Goal: Task Accomplishment & Management: Use online tool/utility

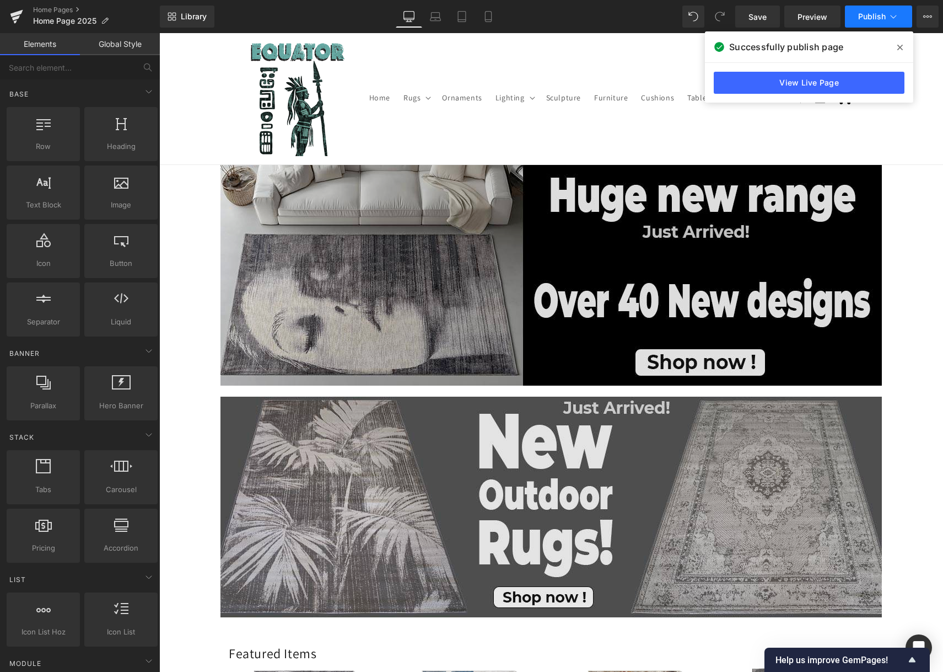
scroll to position [18, 0]
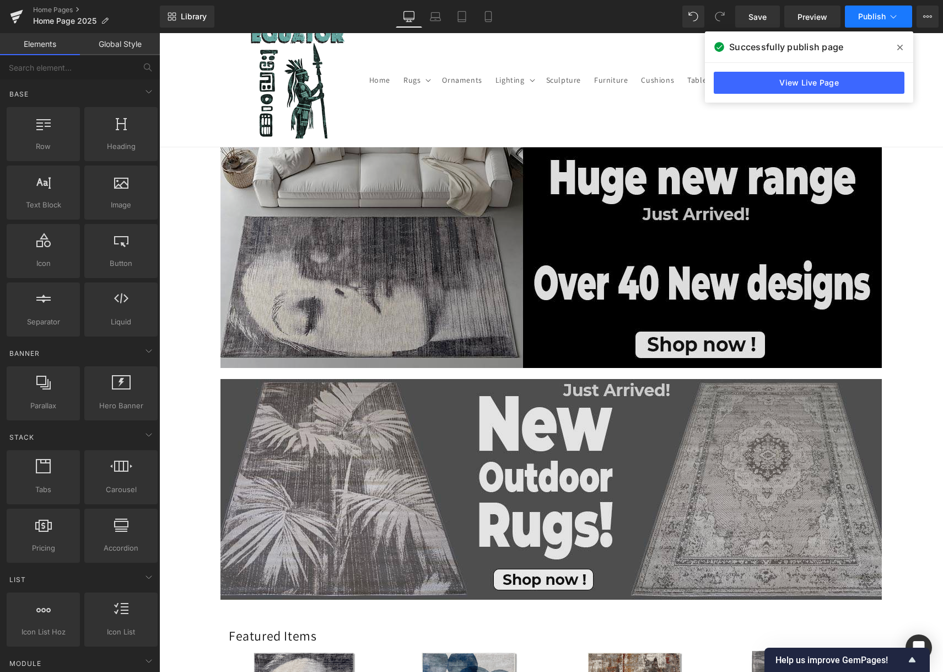
drag, startPoint x: 0, startPoint y: 0, endPoint x: 861, endPoint y: 18, distance: 860.9
click at [861, 18] on span "Publish" at bounding box center [873, 16] width 28 height 9
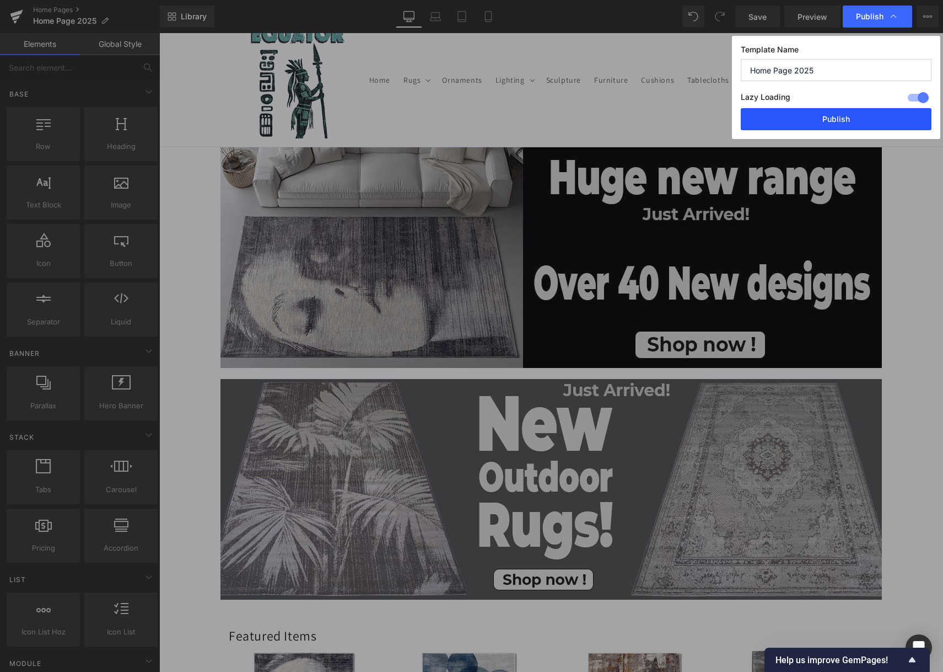
click at [861, 124] on button "Publish" at bounding box center [836, 119] width 191 height 22
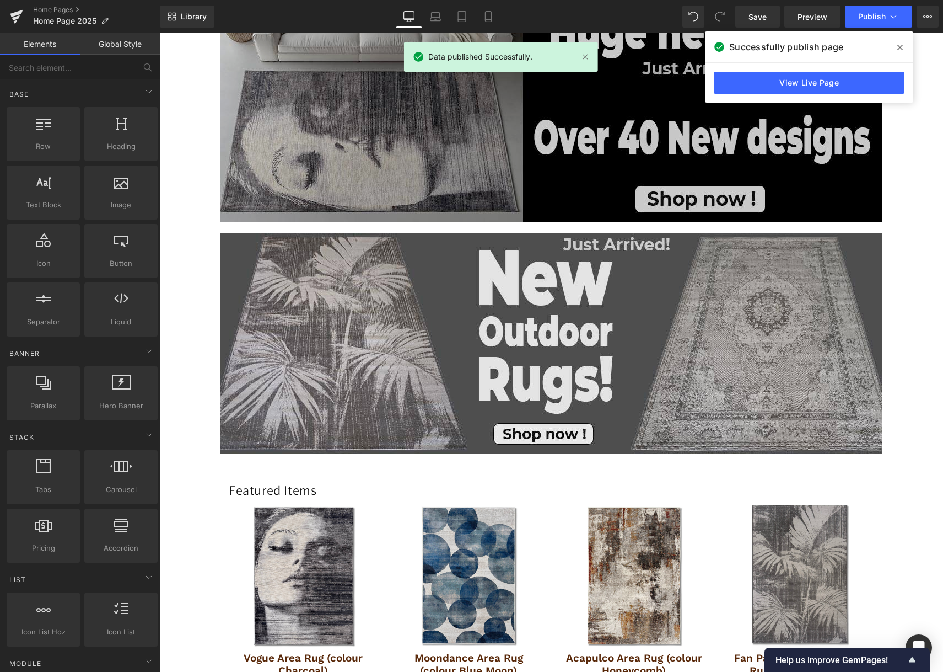
scroll to position [168, 0]
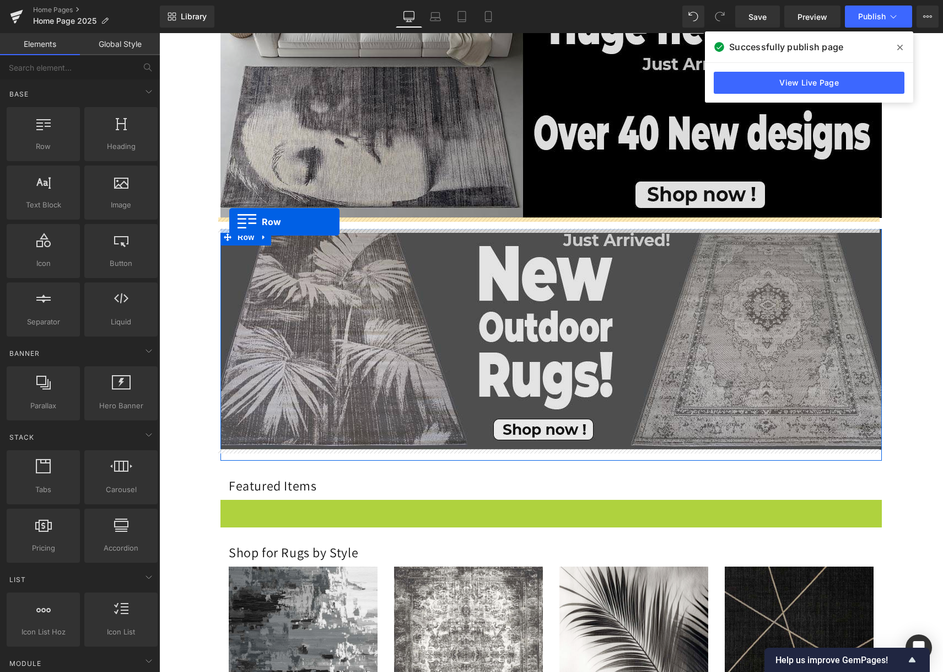
drag, startPoint x: 224, startPoint y: 510, endPoint x: 229, endPoint y: 222, distance: 288.4
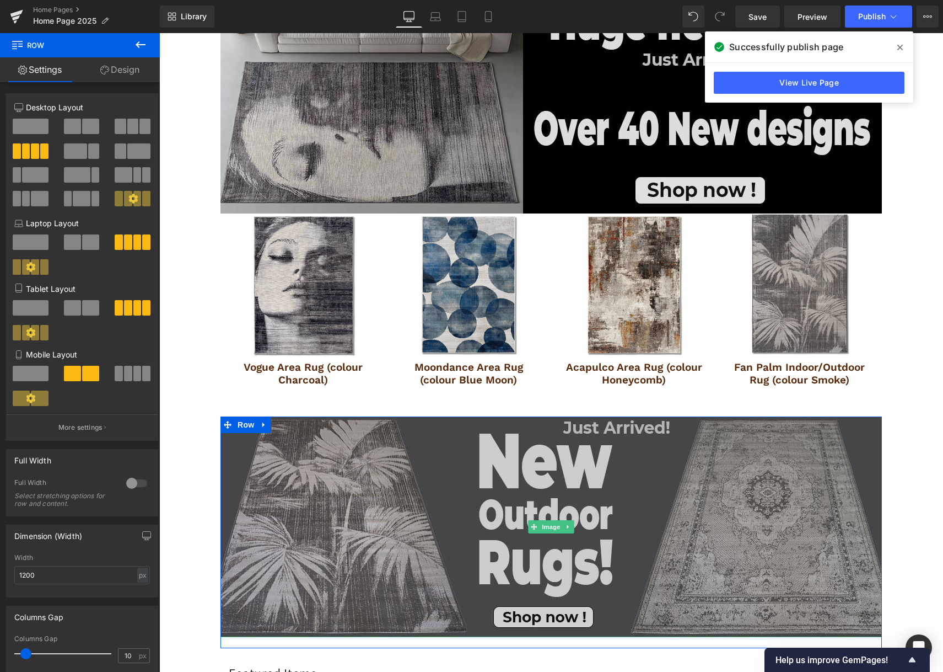
scroll to position [221, 0]
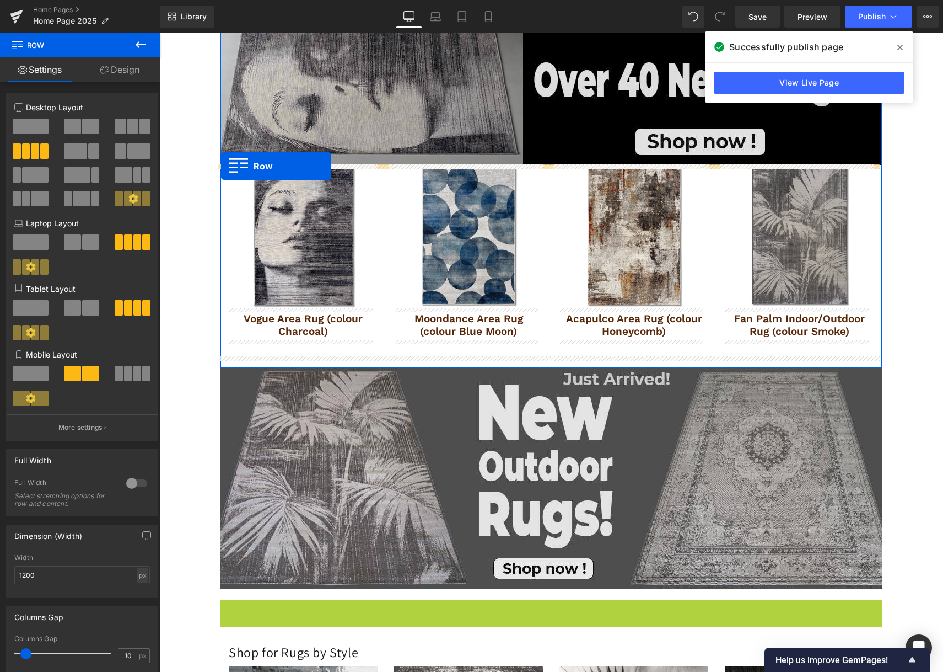
drag, startPoint x: 219, startPoint y: 609, endPoint x: 221, endPoint y: 166, distance: 443.3
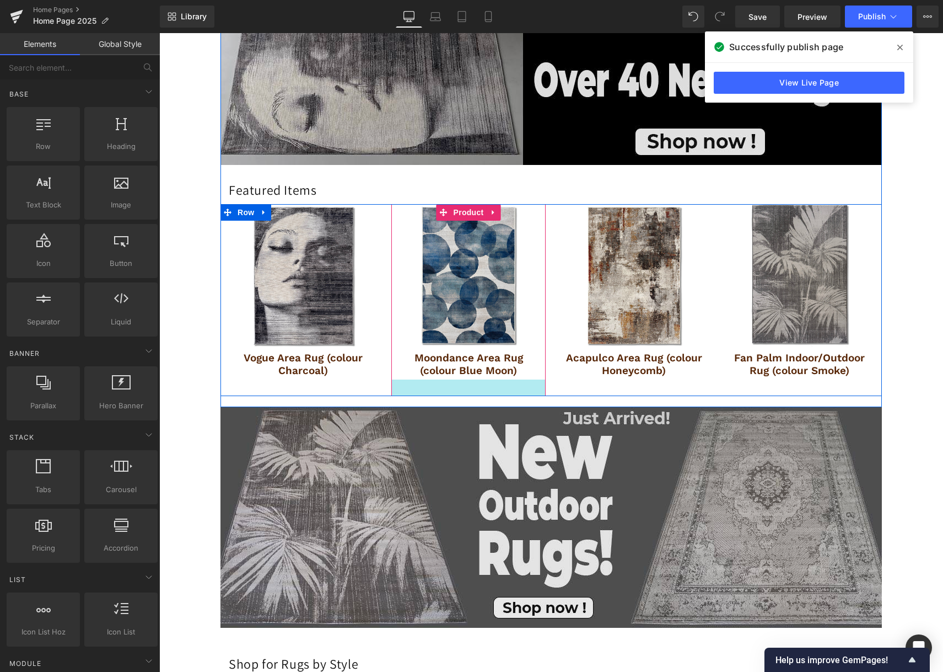
scroll to position [273, 0]
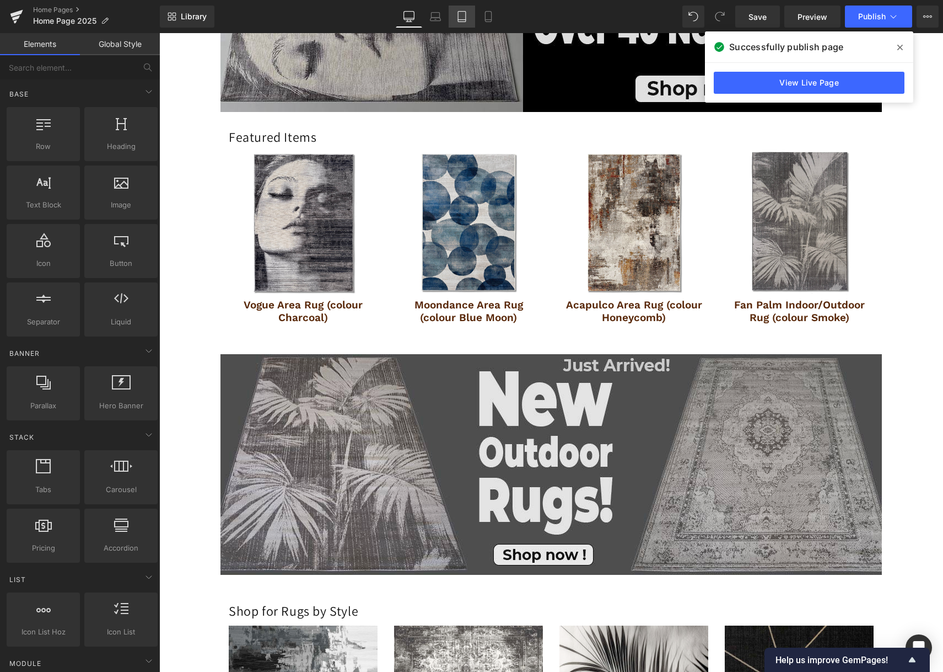
click at [463, 17] on icon at bounding box center [462, 16] width 11 height 11
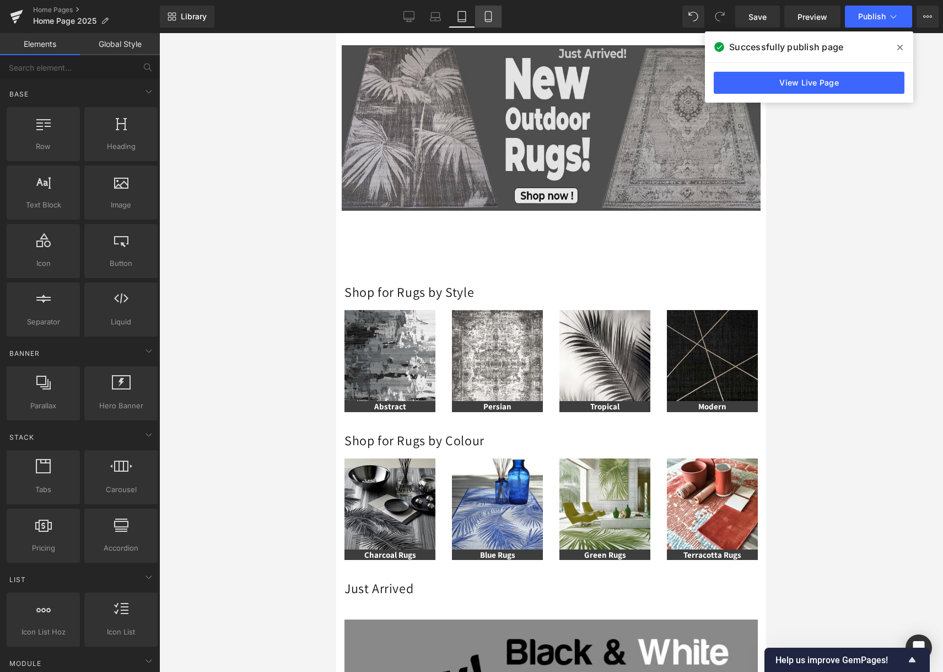
click at [486, 13] on icon at bounding box center [488, 17] width 6 height 10
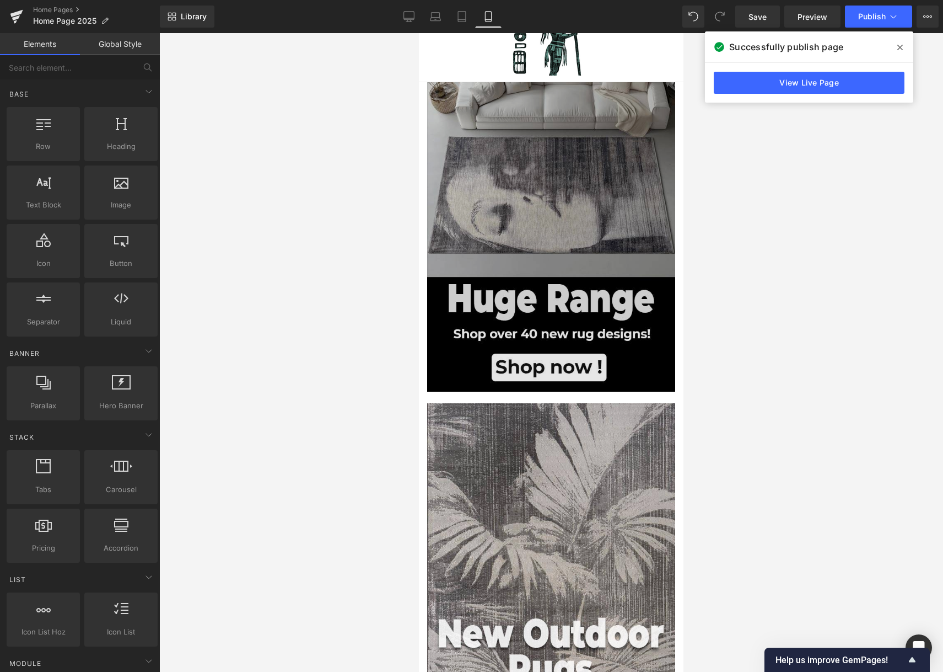
scroll to position [0, 0]
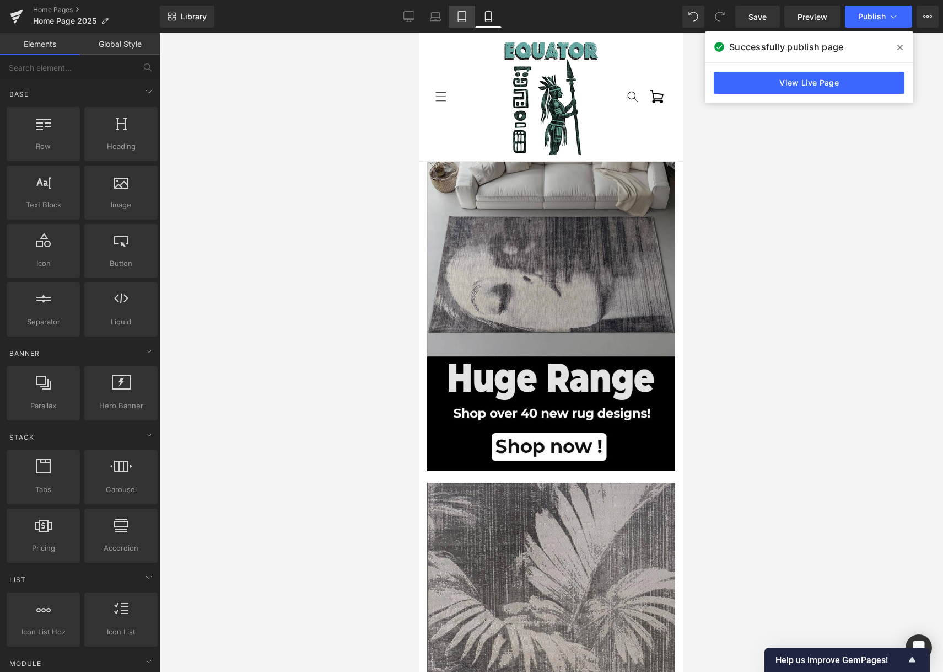
click at [461, 18] on icon at bounding box center [462, 16] width 11 height 11
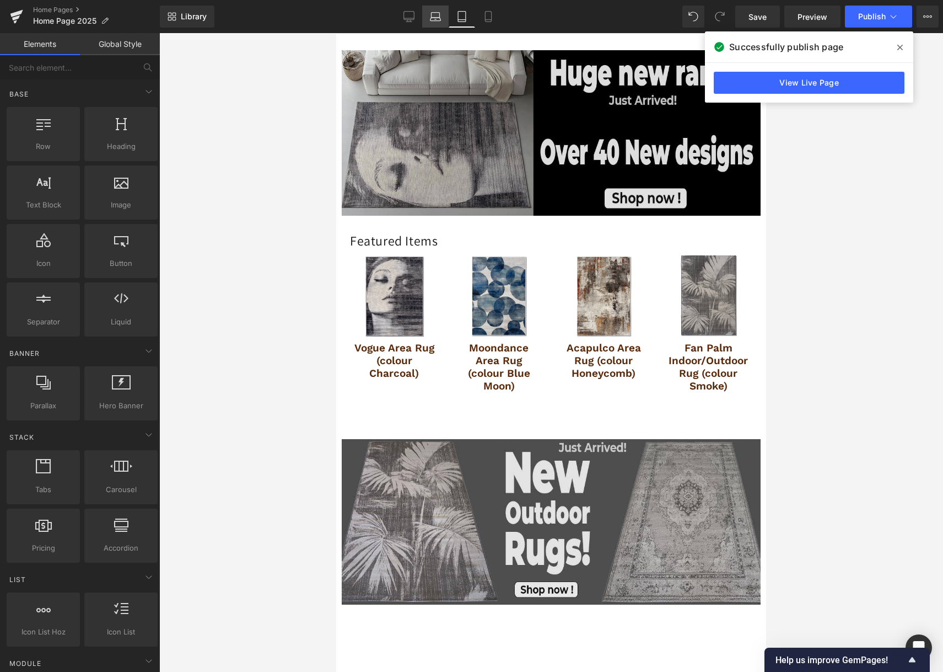
click at [446, 19] on link "Laptop" at bounding box center [435, 17] width 26 height 22
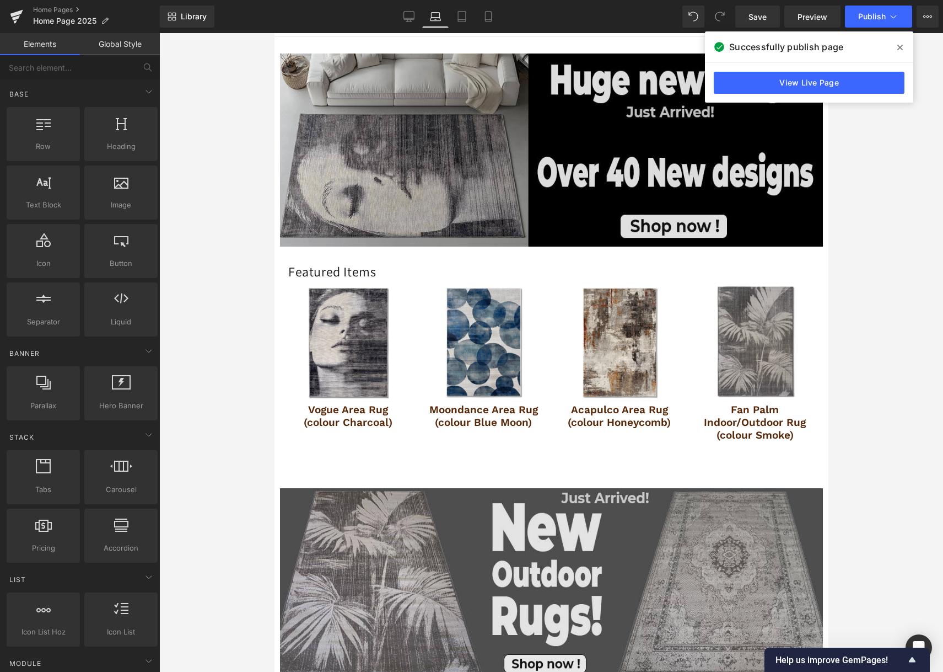
scroll to position [131, 0]
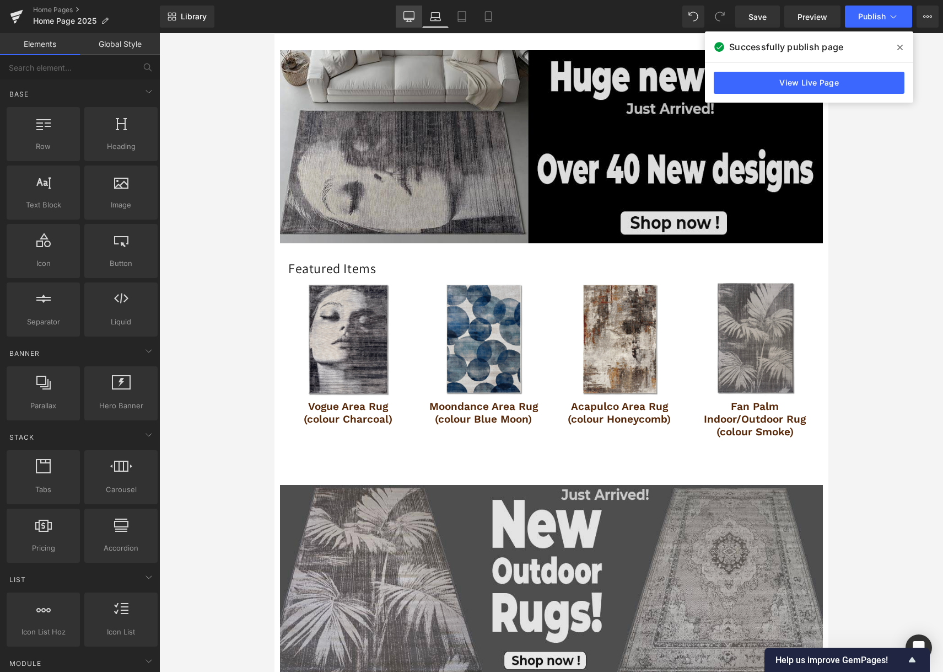
click at [400, 23] on link "Desktop" at bounding box center [409, 17] width 26 height 22
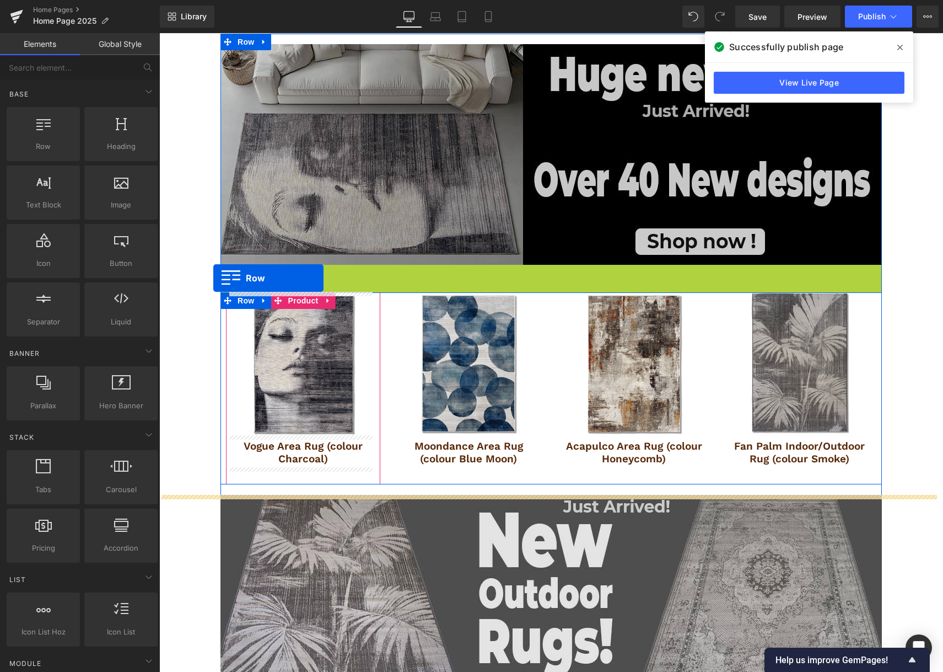
drag, startPoint x: 224, startPoint y: 261, endPoint x: 277, endPoint y: 278, distance: 55.6
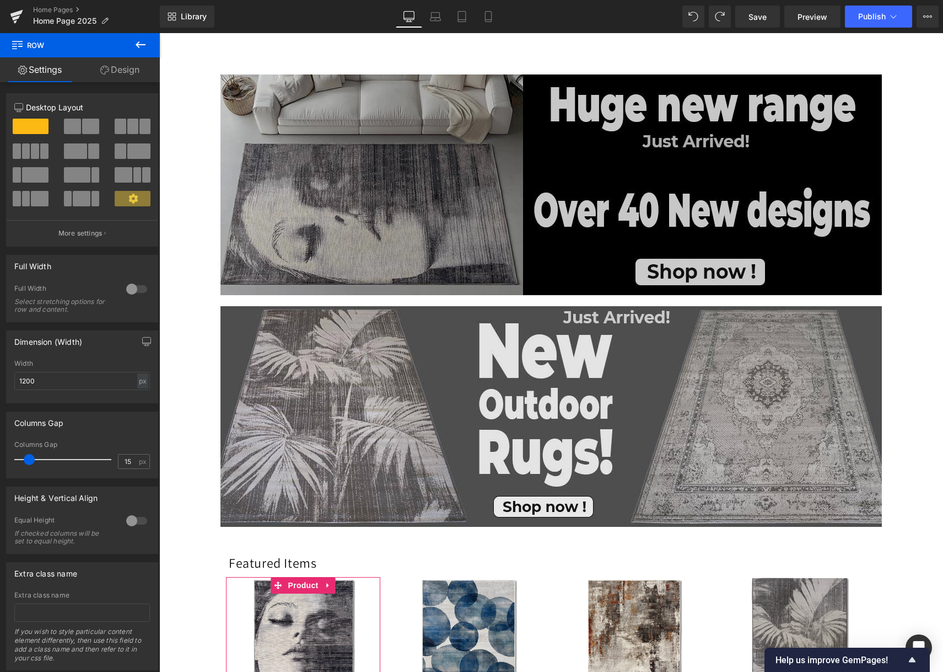
scroll to position [380, 0]
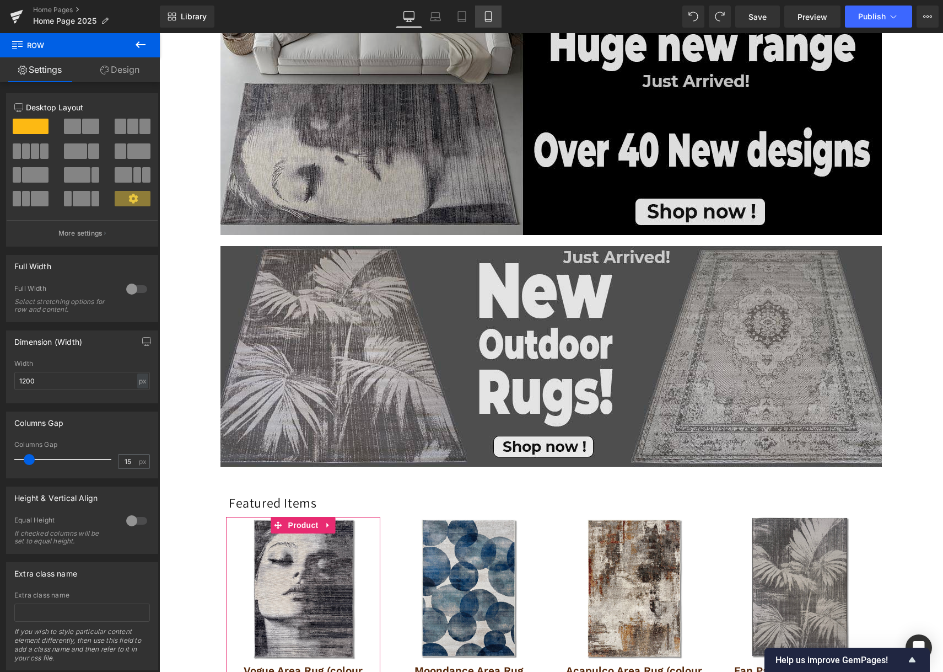
click at [496, 20] on link "Mobile" at bounding box center [488, 17] width 26 height 22
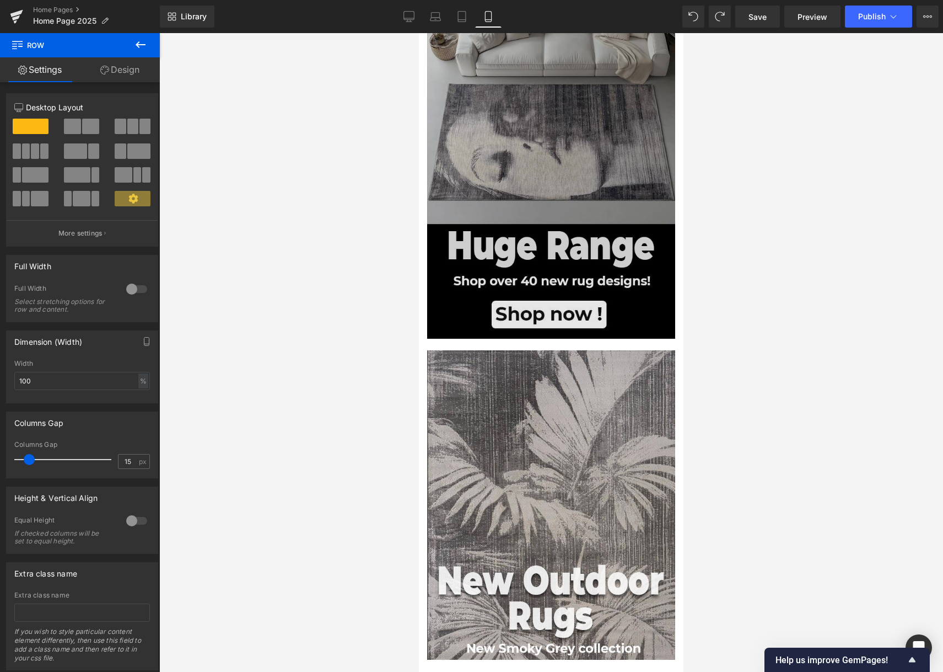
scroll to position [0, 0]
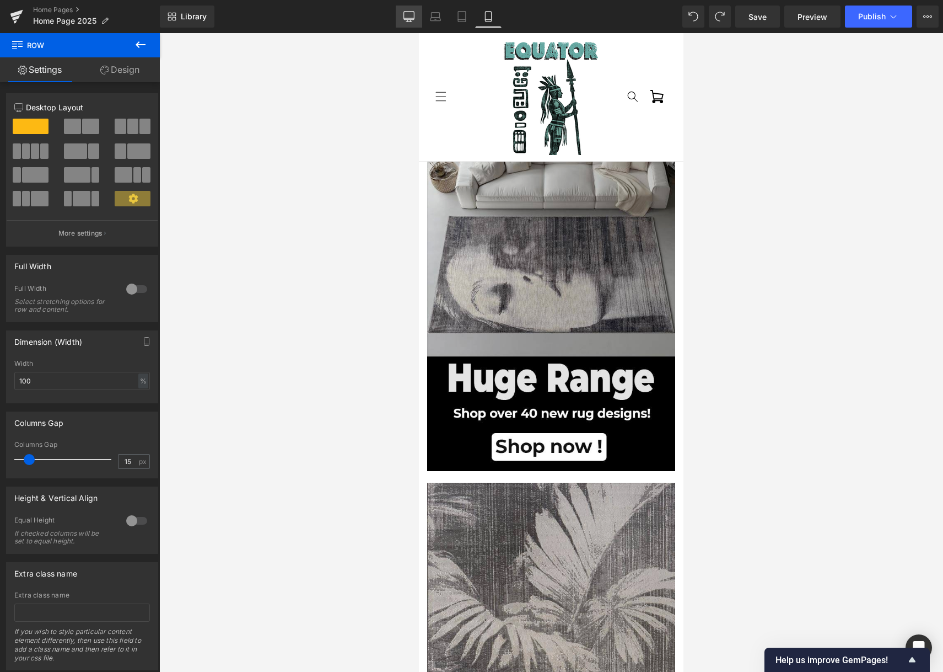
click at [409, 20] on icon at bounding box center [409, 16] width 11 height 11
type input "1200"
